Goal: Task Accomplishment & Management: Use online tool/utility

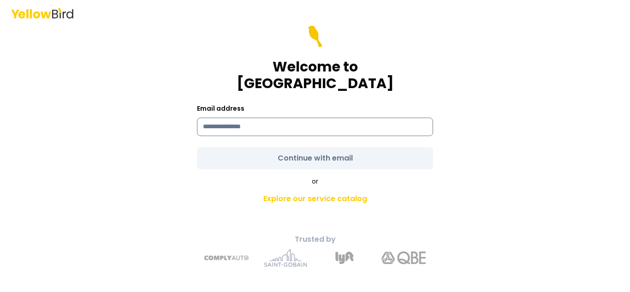
click at [241, 123] on input at bounding box center [315, 127] width 236 height 18
type input "**********"
click at [319, 147] on form "**********" at bounding box center [315, 97] width 236 height 144
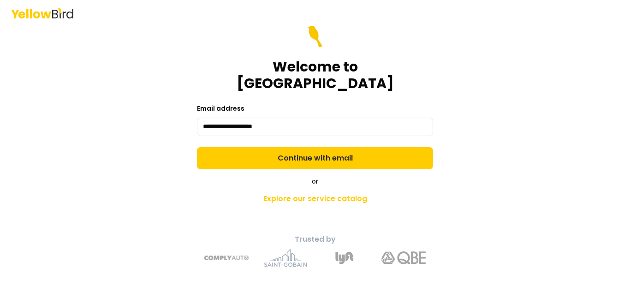
click at [319, 147] on button "Continue with email" at bounding box center [315, 158] width 236 height 22
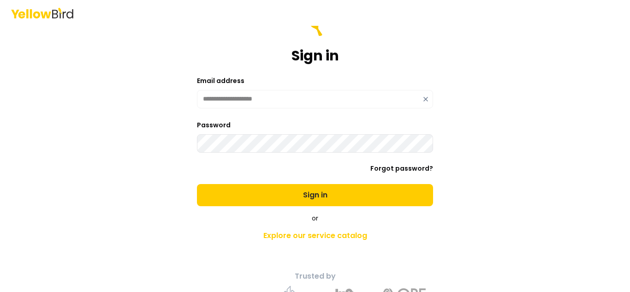
click at [197, 184] on button "Sign in" at bounding box center [315, 195] width 236 height 22
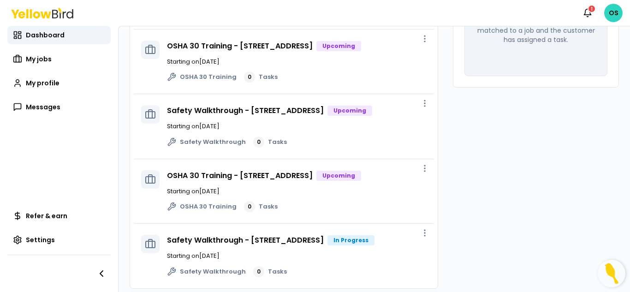
scroll to position [207, 0]
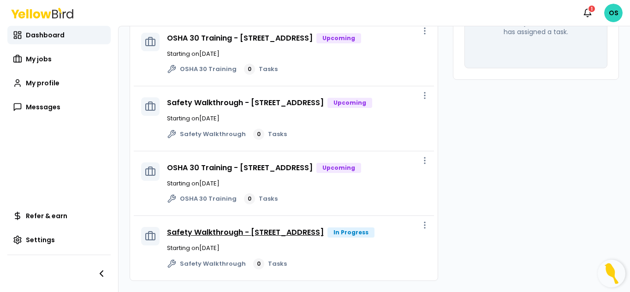
click at [247, 227] on link "Safety Walkthrough - [STREET_ADDRESS]" at bounding box center [245, 232] width 157 height 11
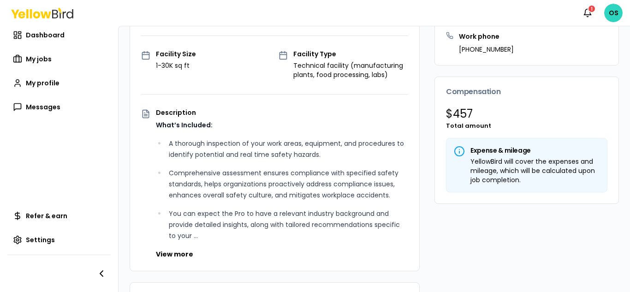
scroll to position [387, 0]
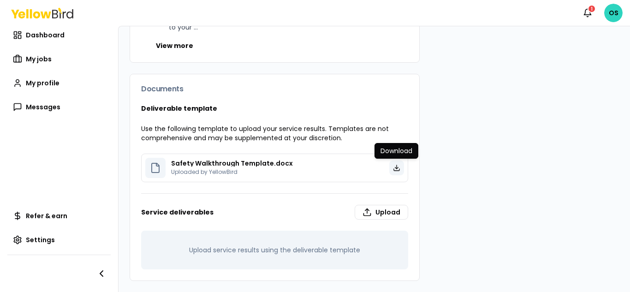
click at [395, 170] on icon at bounding box center [396, 167] width 7 height 7
click at [24, 144] on nav "Dashboard My jobs My profile Messages Refer & earn Settings" at bounding box center [59, 159] width 118 height 266
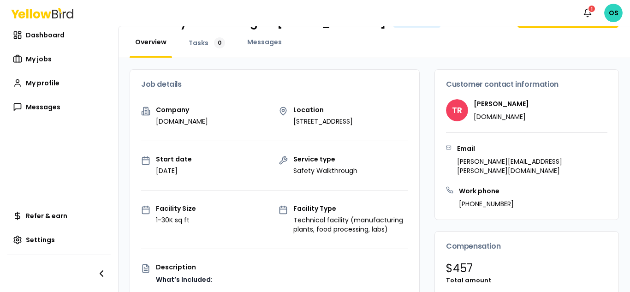
scroll to position [0, 0]
